Goal: Book appointment/travel/reservation

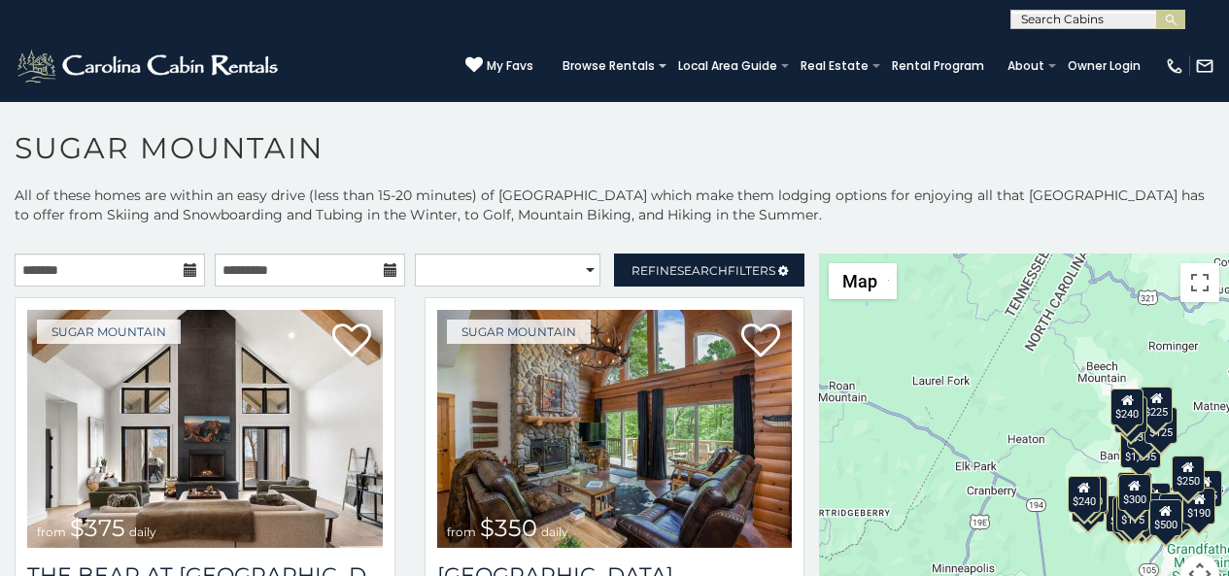
scroll to position [59, 0]
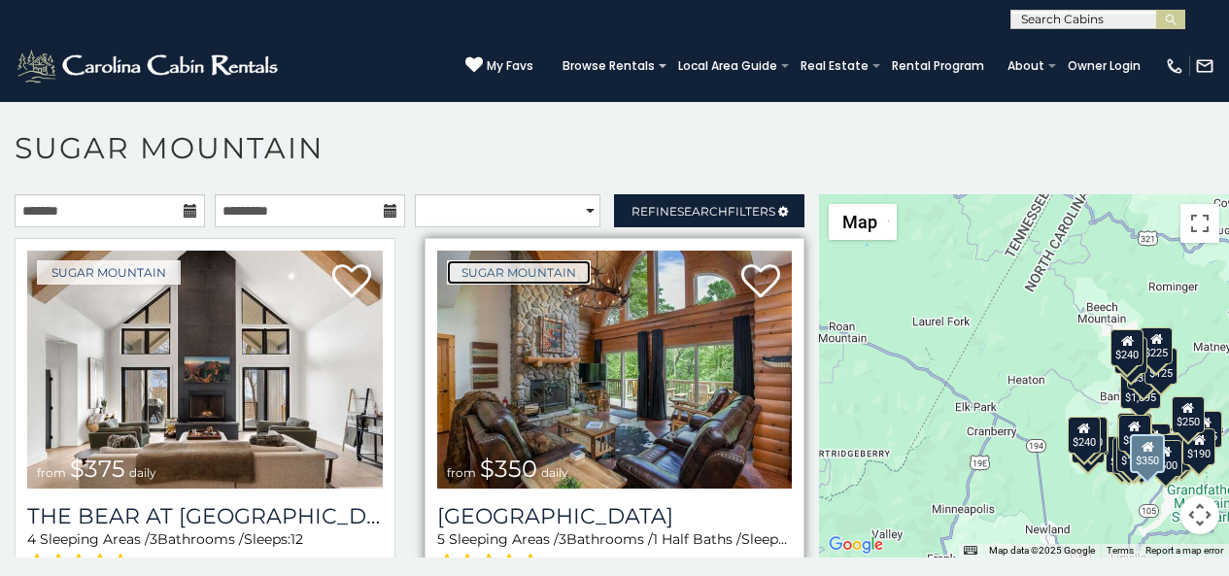
click at [465, 260] on link "Sugar Mountain" at bounding box center [519, 272] width 144 height 24
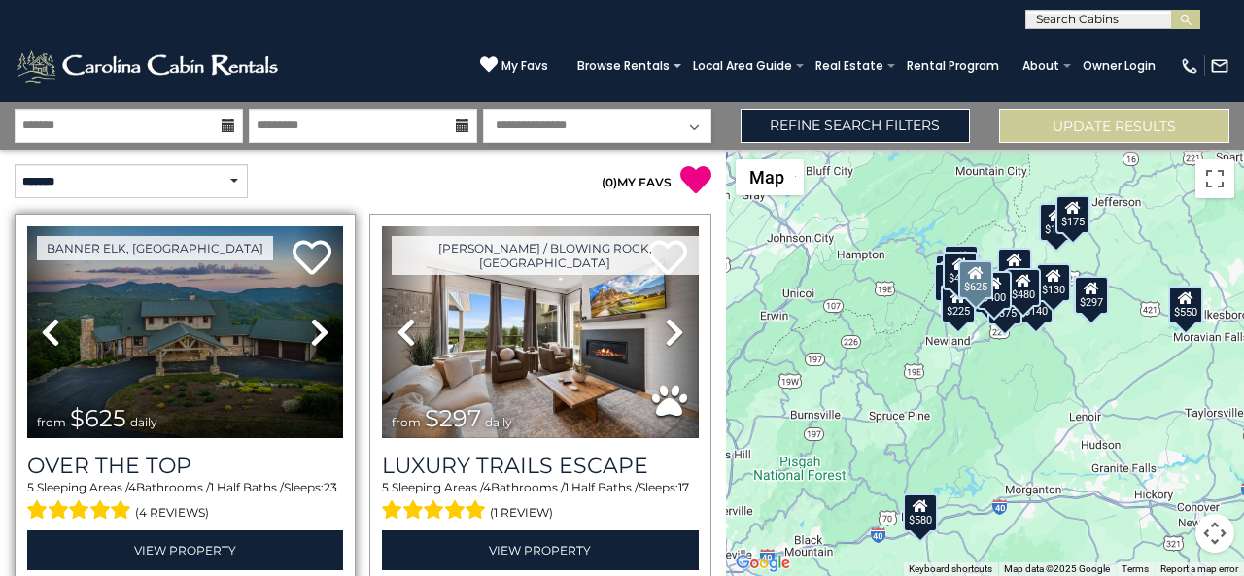
click at [296, 268] on link "Next" at bounding box center [320, 332] width 48 height 212
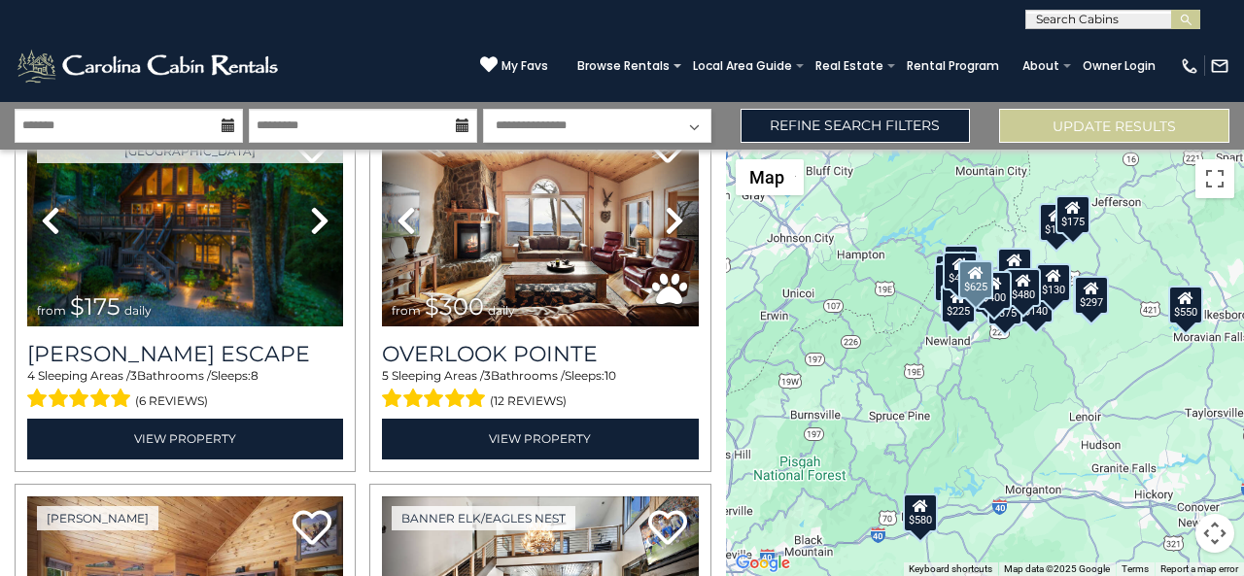
scroll to position [527, 0]
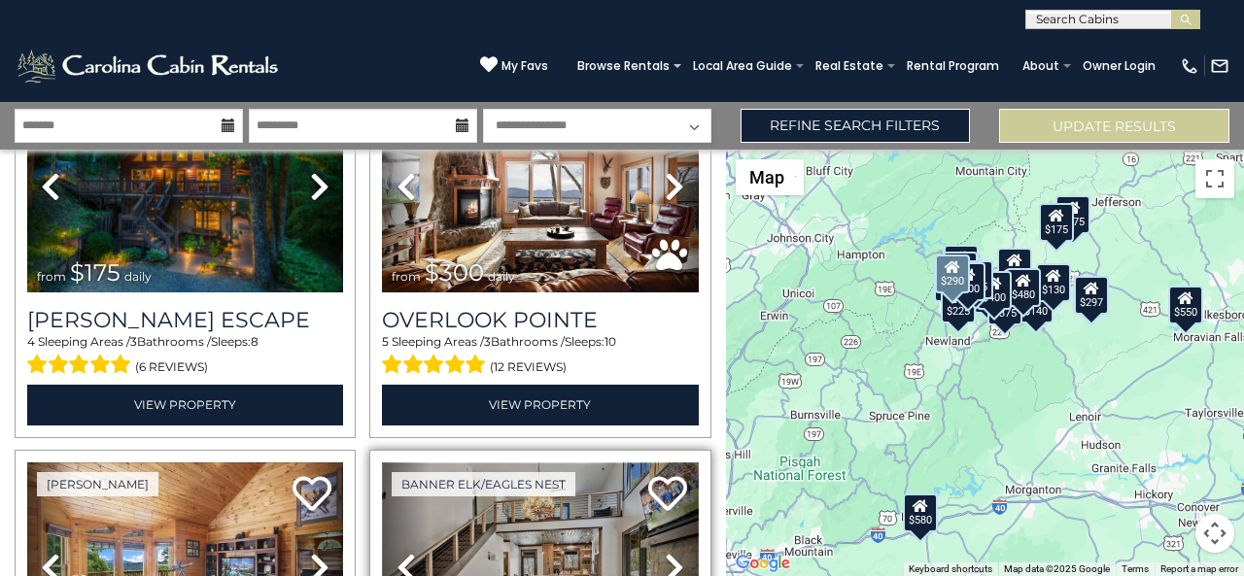
click at [440, 571] on img at bounding box center [540, 569] width 316 height 212
